Goal: Information Seeking & Learning: Compare options

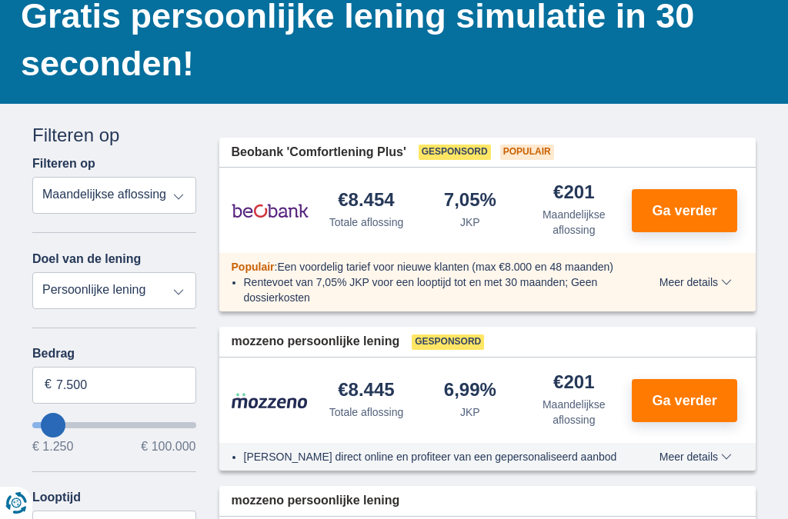
scroll to position [152, 0]
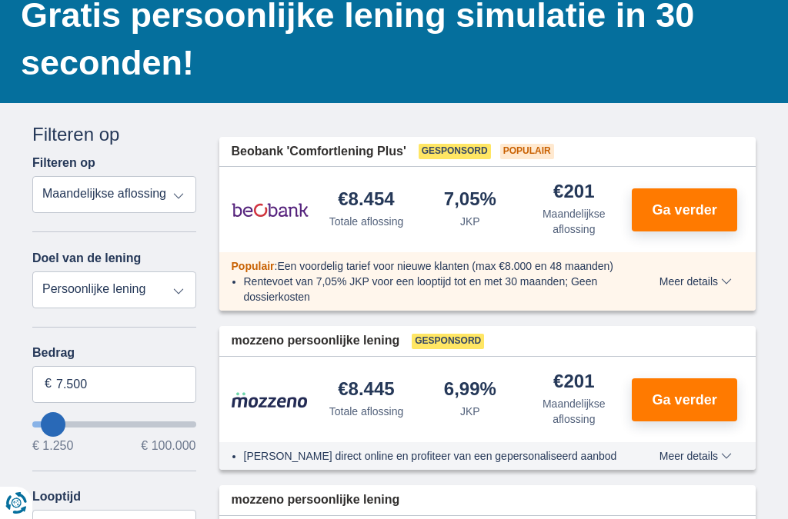
type input "20.250"
type input "20250"
type input "24.250"
type input "24250"
type input "28.250"
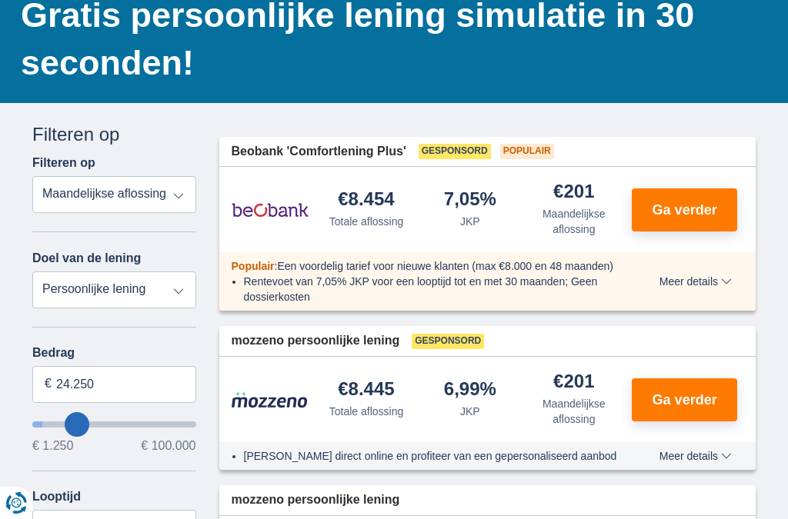
type input "28250"
type input "31.250"
type input "31250"
type input "33.250"
type input "33250"
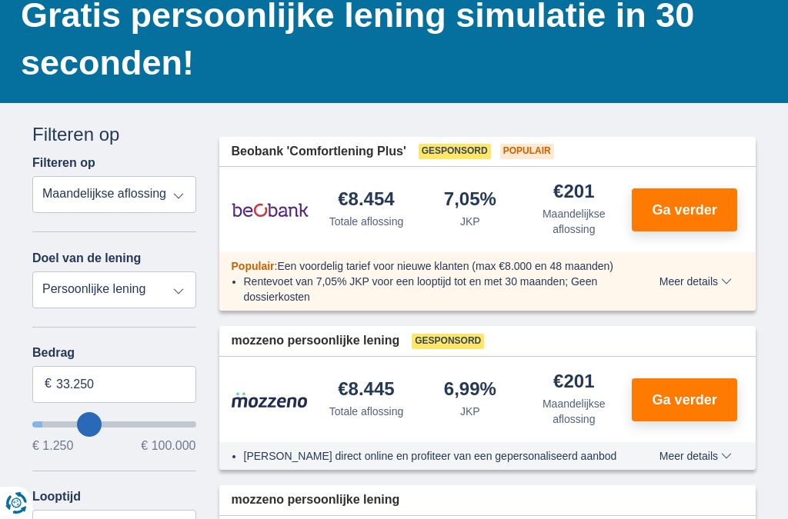
select select "120"
type input "35.250"
type input "35250"
type input "37.250"
type input "37250"
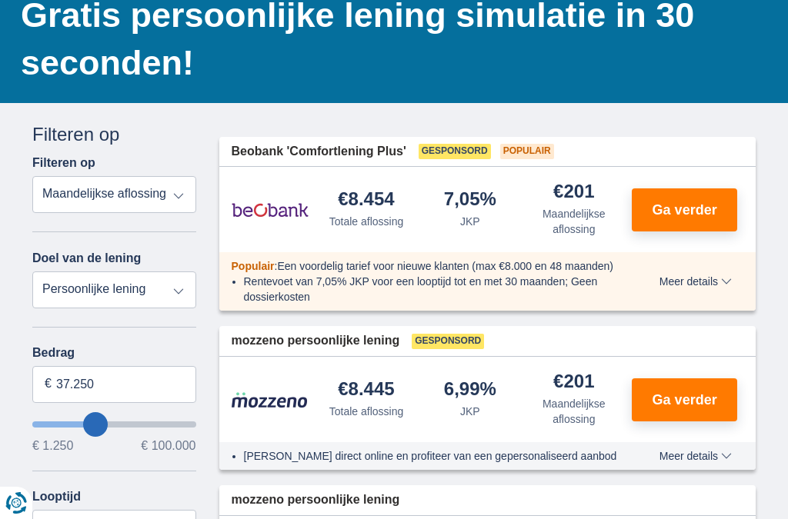
type input "39.250"
type input "39250"
type input "40.250"
type input "40250"
type input "41.250"
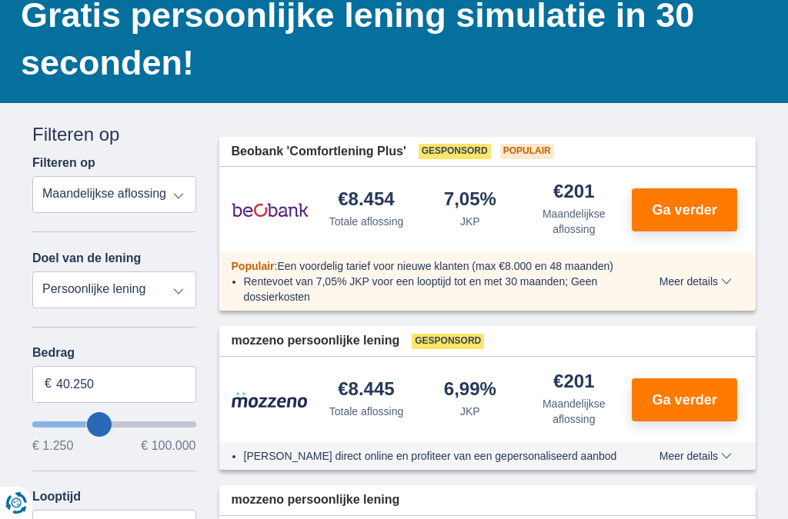
type input "41250"
type input "18.250"
type input "18250"
select select "84"
type input "16.250"
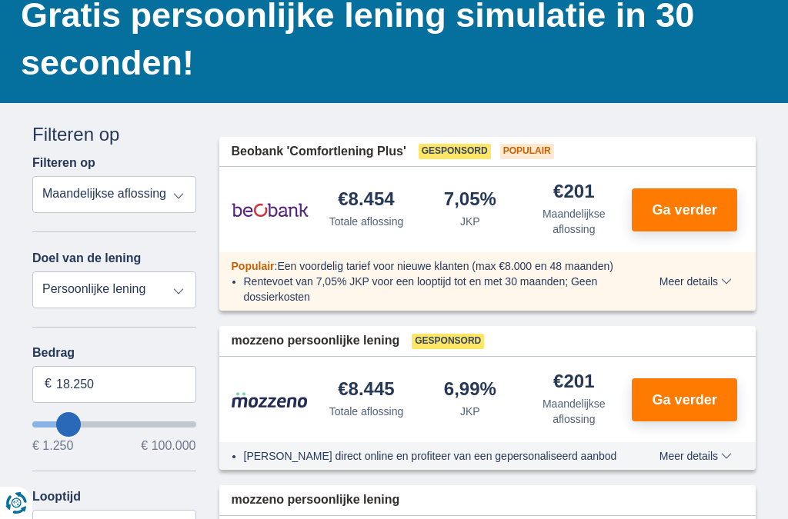
type input "16250"
type input "14.250"
type input "14250"
select select "60"
type input "12.250"
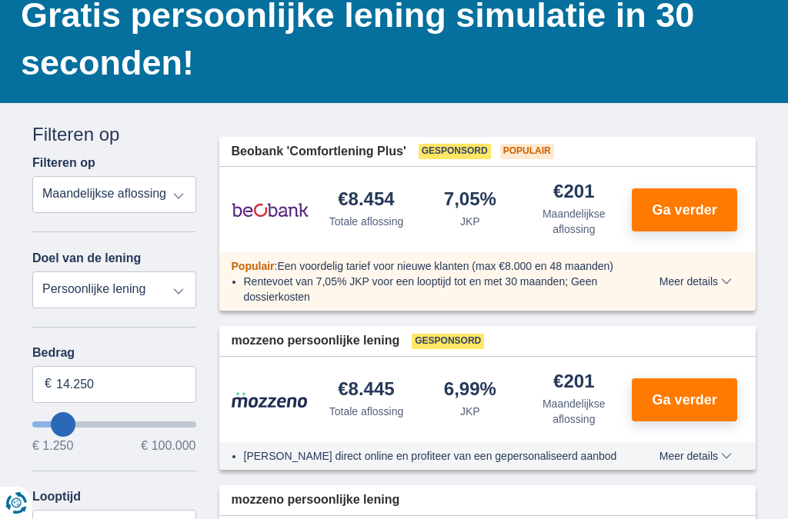
type input "12250"
type input "11.250"
type input "11250"
type input "9.250"
type input "9250"
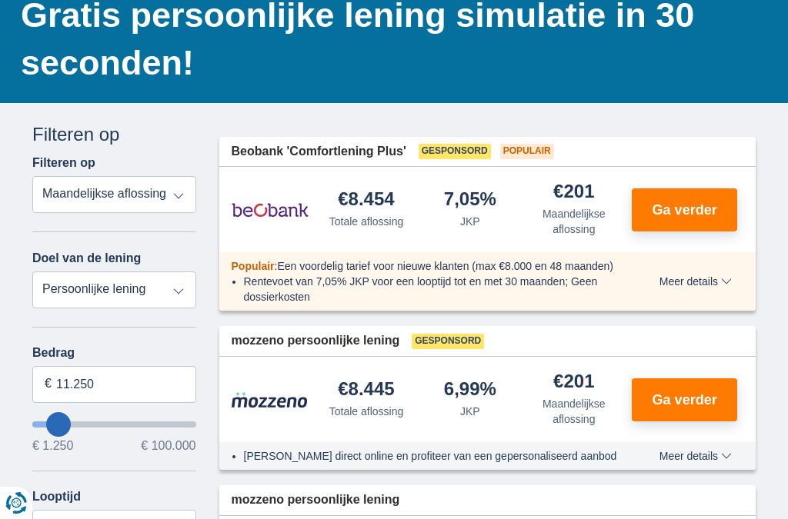
select select "48"
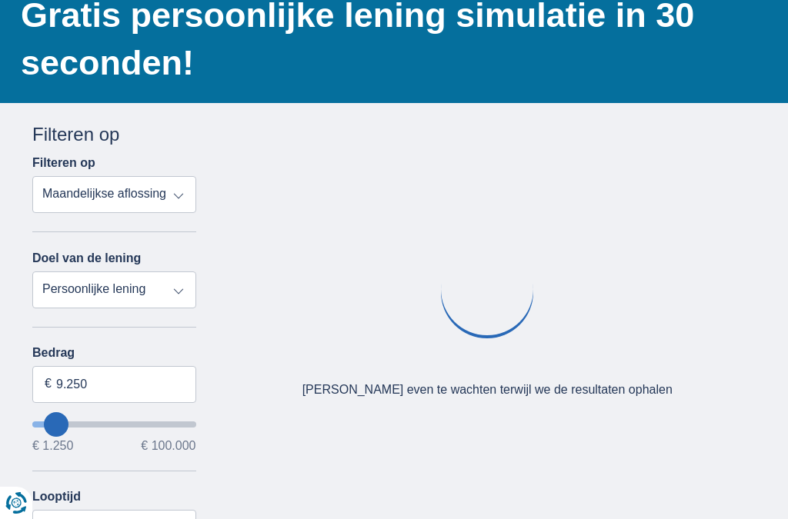
type input "8.250"
type input "8250"
type input "7.250"
type input "7250"
select select "42"
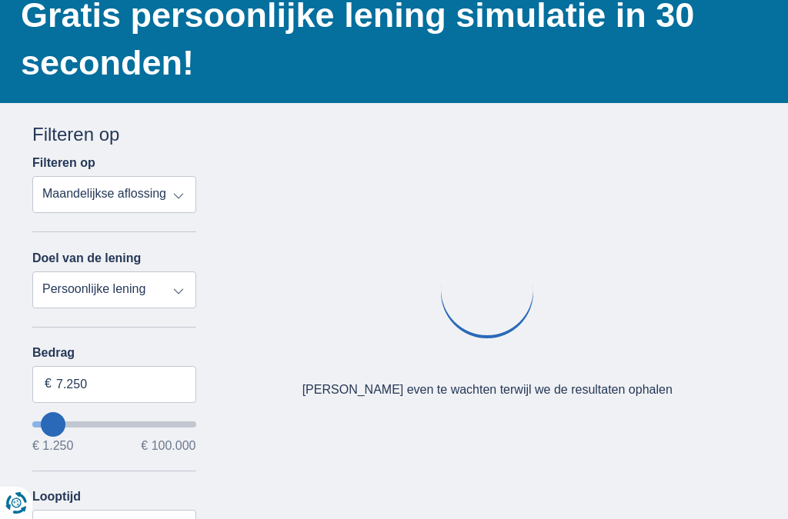
type input "6.250"
type input "6250"
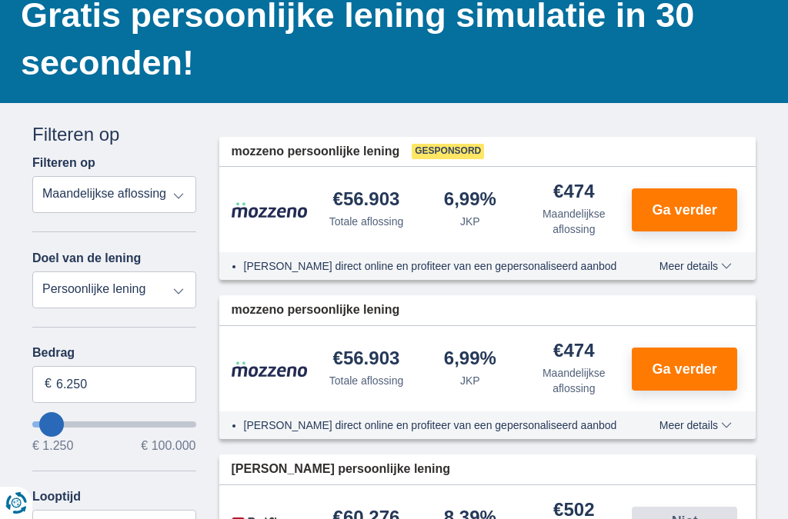
type input "15.250"
type input "15250"
select select "84"
type input "16.250"
type input "16250"
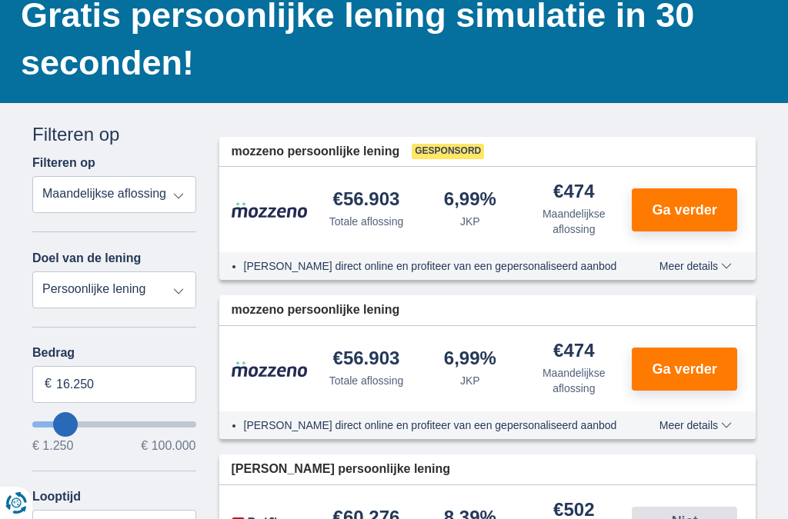
type input "18.250"
type input "18250"
type input "19.250"
type input "19250"
type input "20.250"
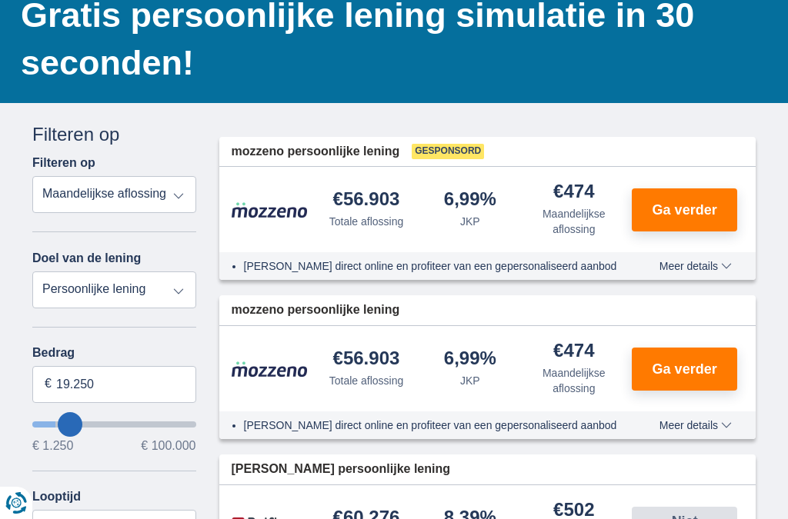
type input "20250"
select select "120"
type input "19.250"
type input "19250"
select select "84"
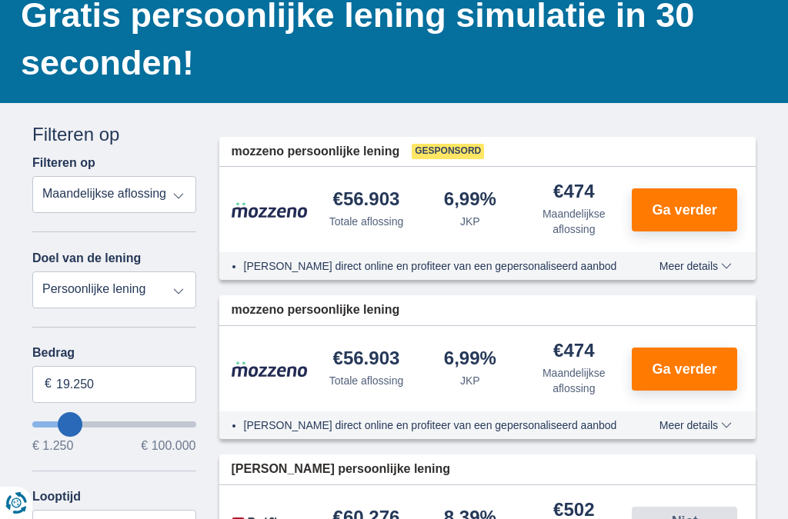
type input "18.250"
type input "18250"
type input "17.250"
type input "17250"
type input "15.250"
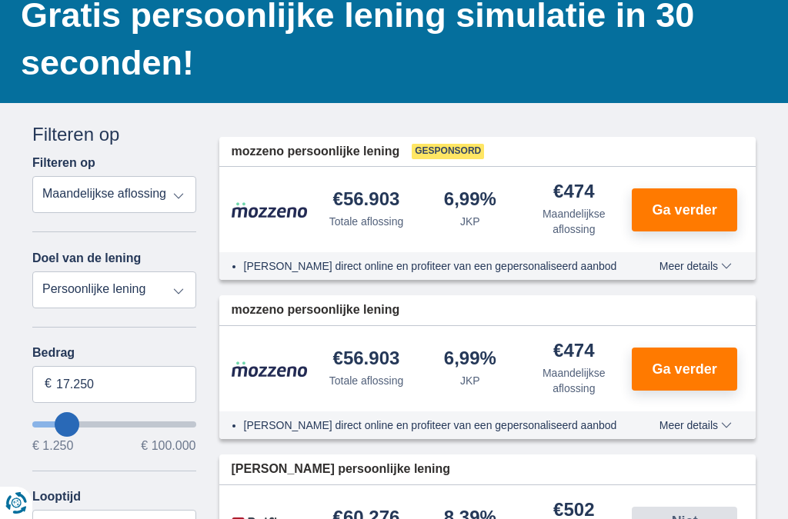
type input "15250"
type input "14.250"
type input "14250"
select select "60"
type input "13.250"
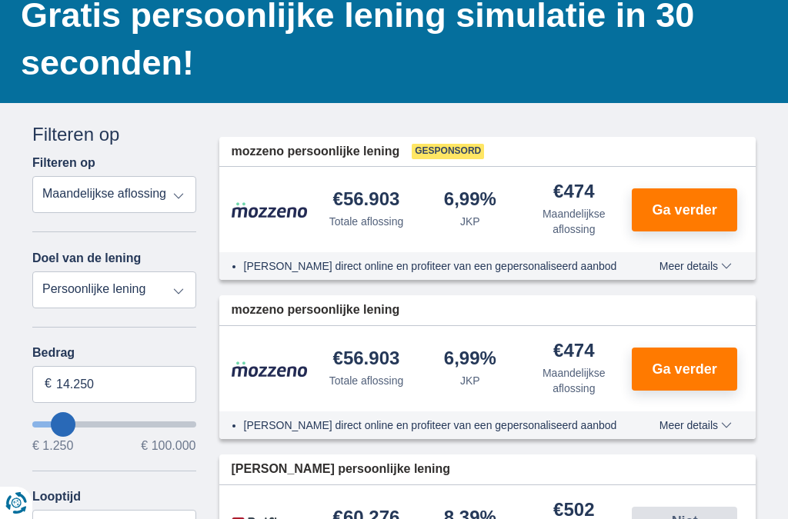
type input "13250"
type input "12.250"
type input "12250"
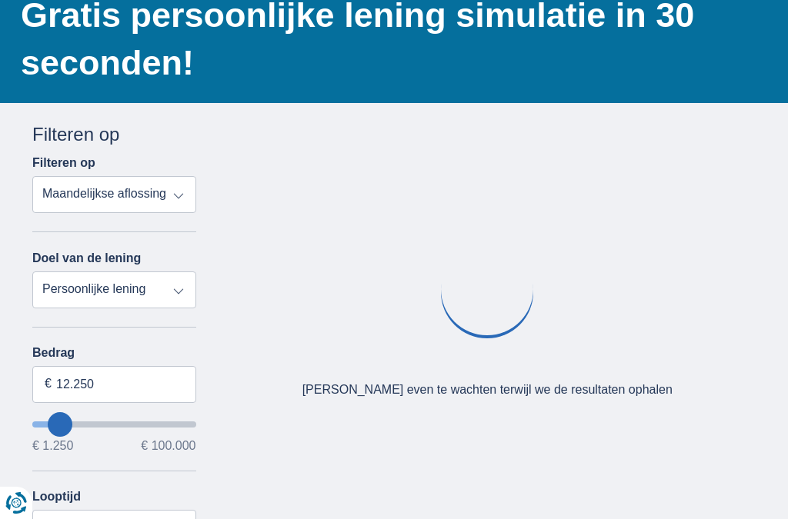
type input "11.250"
type input "11250"
type input "10.250"
type input "10250"
type input "9.250"
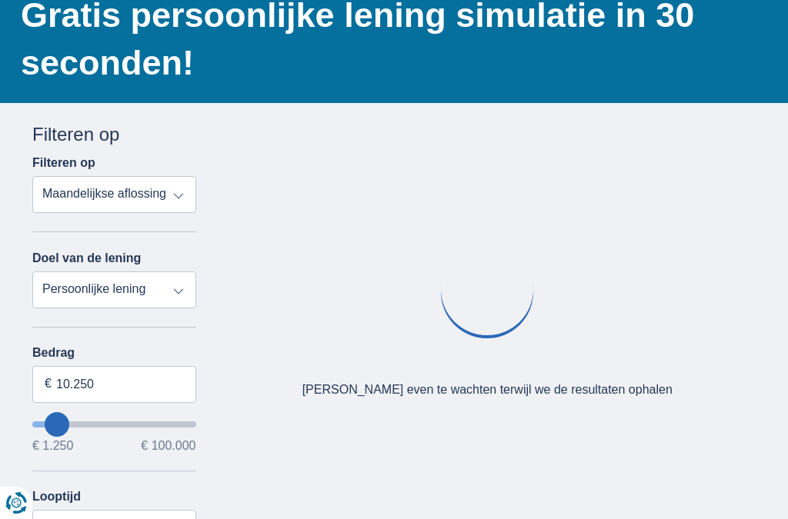
type input "9250"
select select "48"
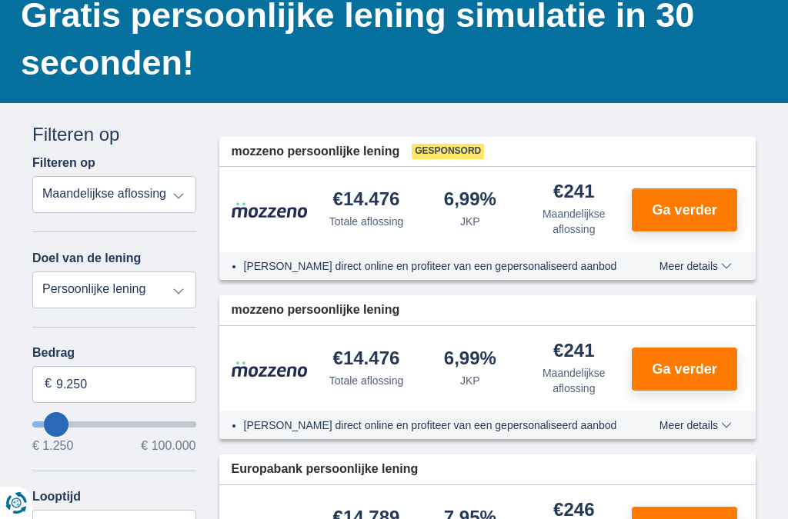
type input "15.250"
type input "15250"
select select "84"
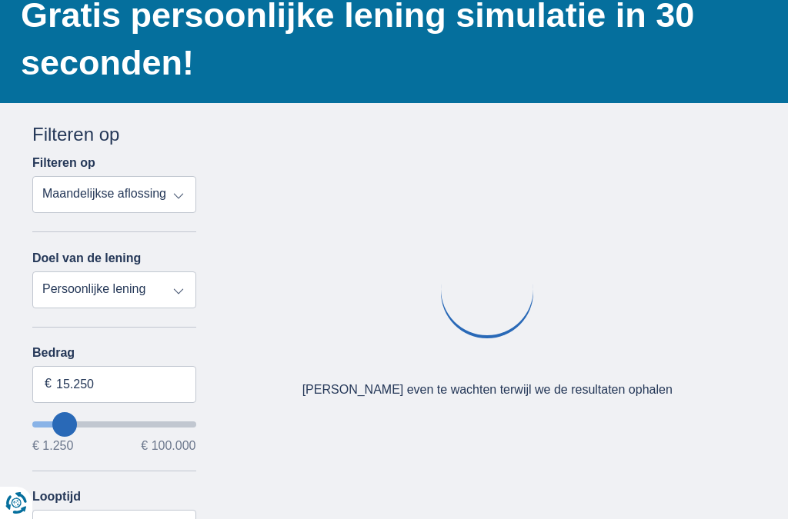
type input "16.250"
type input "16250"
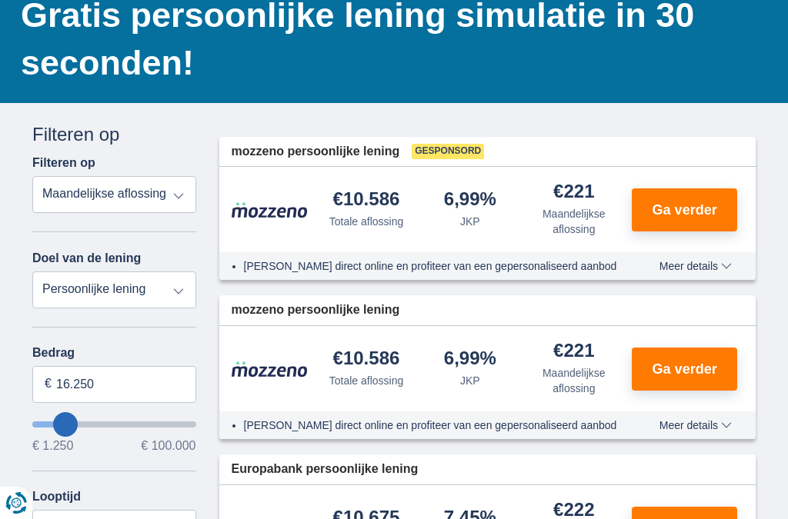
type input "13.250"
type input "13250"
select select "60"
type input "12.250"
type input "12250"
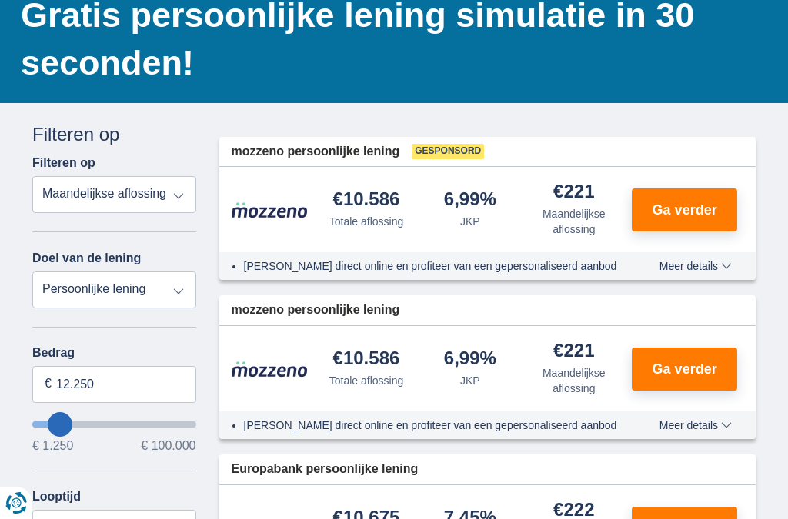
type input "11.250"
type input "11250"
type input "10.250"
type input "10250"
type input "9.250"
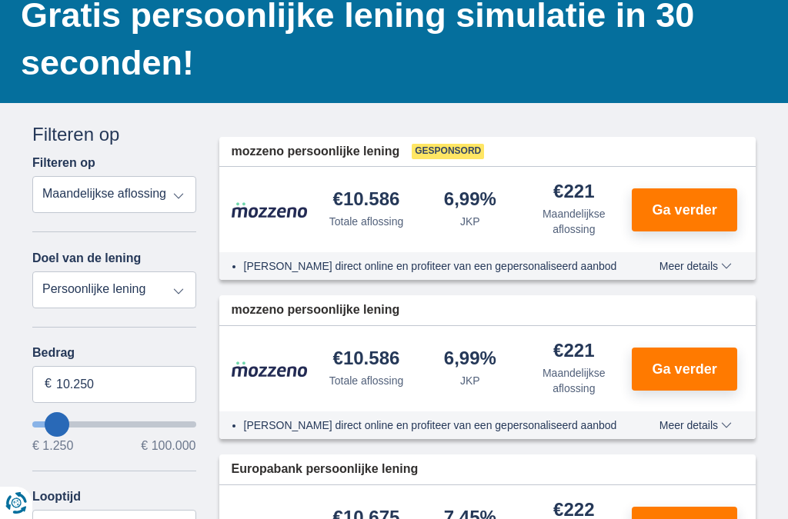
type input "9250"
select select "48"
type input "9250"
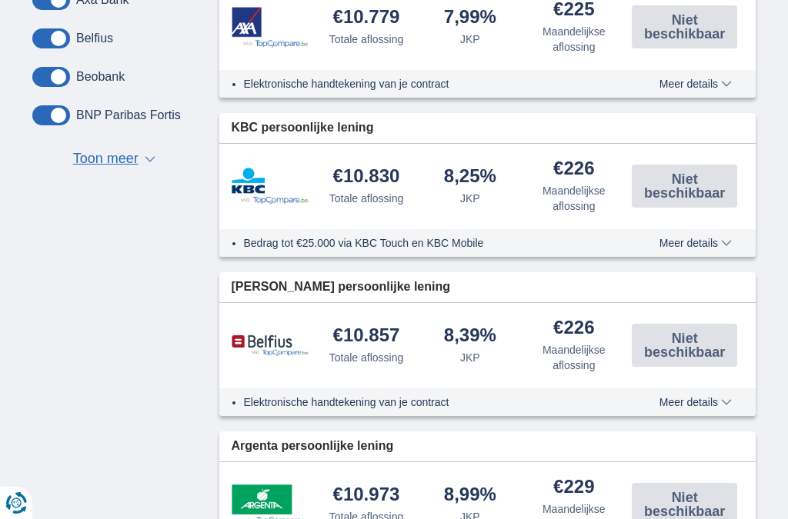
scroll to position [670, 0]
